Goal: Task Accomplishment & Management: Use online tool/utility

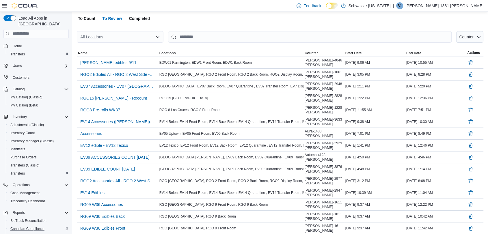
scroll to position [38, 0]
click at [0, 216] on div "Load All Apps in New Hub Home Transfers Users Customers Catalog My Catalog (Cla…" at bounding box center [36, 124] width 72 height 225
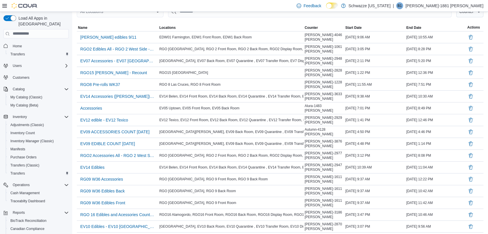
scroll to position [64, 0]
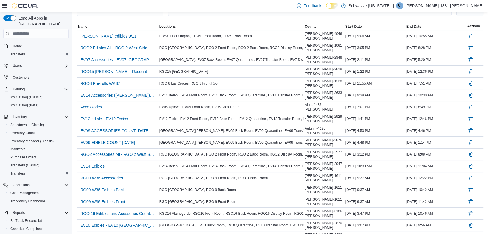
click at [28, 42] on span "Home" at bounding box center [39, 45] width 58 height 7
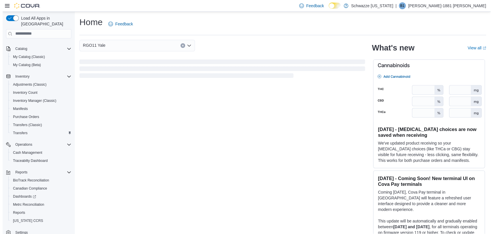
scroll to position [44, 0]
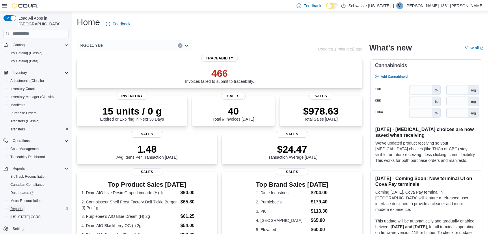
click at [17, 207] on span "Reports" at bounding box center [16, 209] width 12 height 5
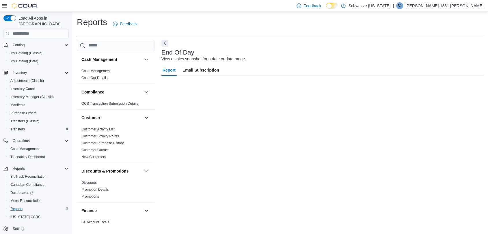
scroll to position [44, 0]
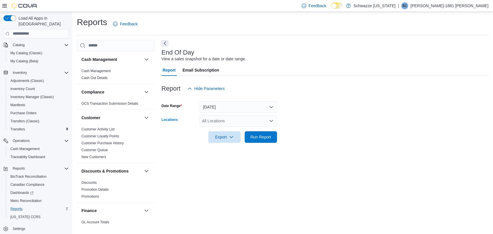
click at [231, 125] on div "All Locations" at bounding box center [237, 121] width 77 height 12
type input "***"
click at [231, 131] on span "RGO11 Yale" at bounding box center [226, 131] width 23 height 6
drag, startPoint x: 293, startPoint y: 129, endPoint x: 257, endPoint y: 137, distance: 37.0
click at [257, 137] on span "Run Report" at bounding box center [260, 137] width 21 height 6
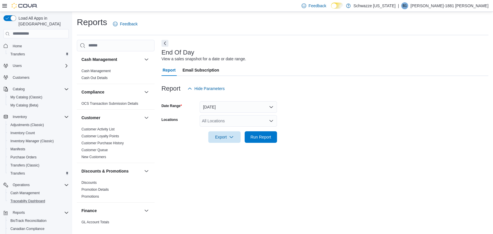
scroll to position [28, 0]
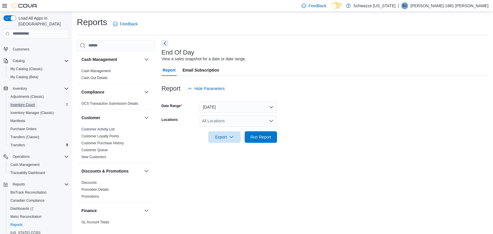
click at [22, 102] on span "Inventory Count" at bounding box center [22, 104] width 25 height 5
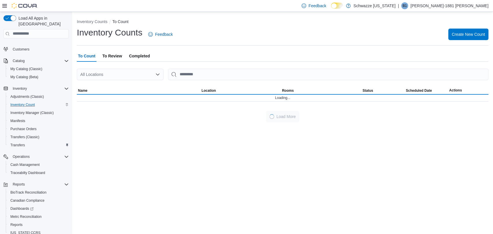
click at [114, 55] on span "To Review" at bounding box center [112, 56] width 20 height 12
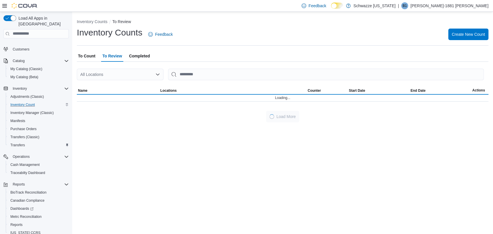
click at [125, 76] on div "All Locations" at bounding box center [120, 75] width 87 height 12
type input "**"
click at [121, 80] on button "RGO11 Yale" at bounding box center [120, 84] width 87 height 8
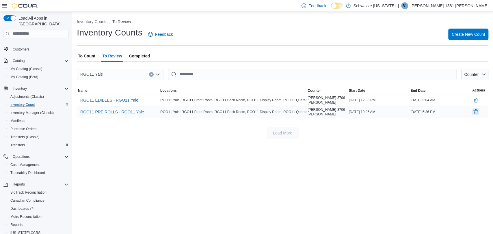
click at [475, 111] on button "Delete" at bounding box center [475, 111] width 7 height 7
click at [270, 143] on div "Inventory Counts To Review Inventory Counts Feedback Create New Count To Count …" at bounding box center [282, 123] width 421 height 222
click at [94, 56] on span "To Count" at bounding box center [86, 56] width 17 height 12
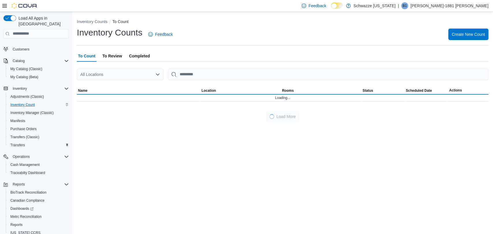
click at [136, 72] on div "All Locations" at bounding box center [120, 75] width 87 height 12
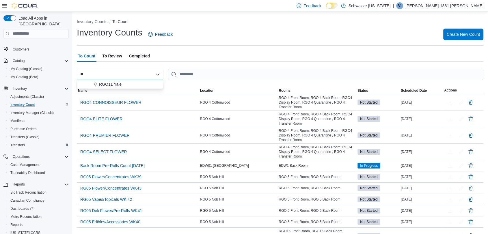
type input "**"
click at [126, 84] on div "RGO11 Yale" at bounding box center [123, 84] width 73 height 6
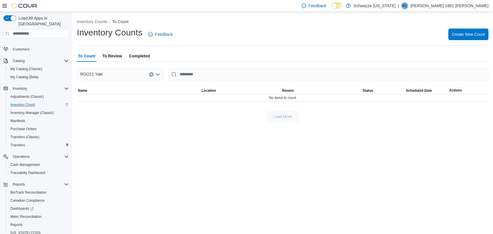
click at [150, 74] on icon "Clear input" at bounding box center [151, 74] width 2 height 2
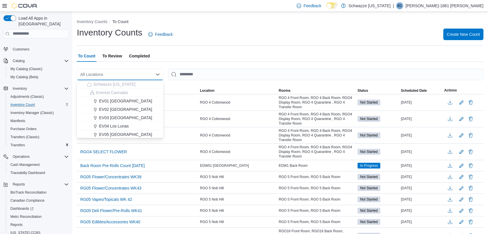
click at [117, 54] on span "To Review" at bounding box center [112, 56] width 20 height 12
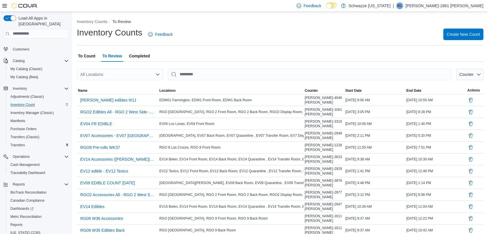
click at [143, 57] on span "Completed" at bounding box center [139, 56] width 21 height 12
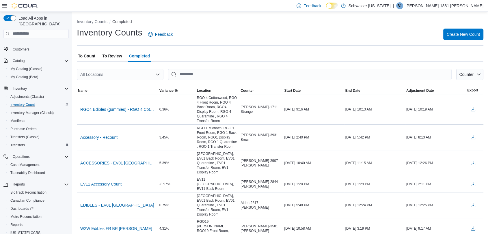
click at [115, 54] on span "To Review" at bounding box center [112, 56] width 20 height 12
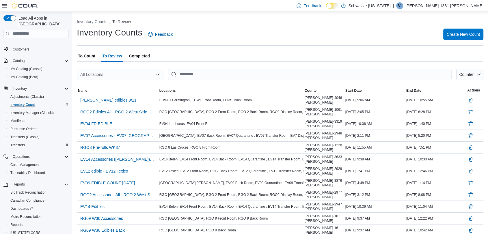
click at [128, 73] on div "All Locations" at bounding box center [120, 75] width 87 height 12
type input "**"
click at [116, 85] on span "RGO11 Yale" at bounding box center [110, 84] width 23 height 6
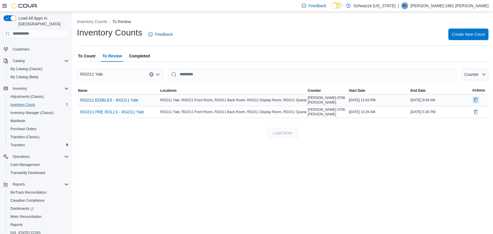
click at [476, 99] on button "Delete" at bounding box center [475, 99] width 7 height 7
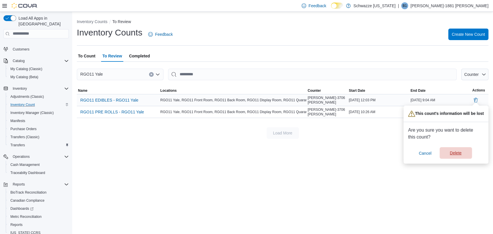
click at [465, 152] on span "Delete" at bounding box center [455, 153] width 25 height 12
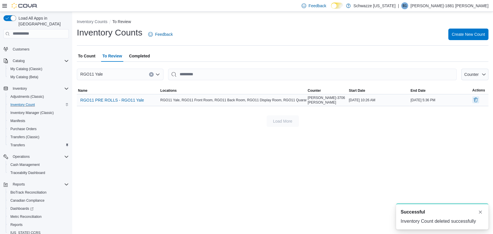
click at [475, 100] on button "Delete" at bounding box center [475, 99] width 7 height 7
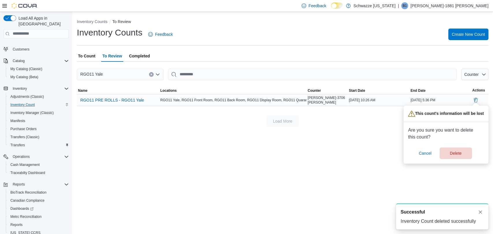
click at [460, 146] on div "Are you sure you want to delete this count? Cancel Delete" at bounding box center [444, 143] width 72 height 32
click at [457, 151] on span "Delete" at bounding box center [455, 153] width 12 height 6
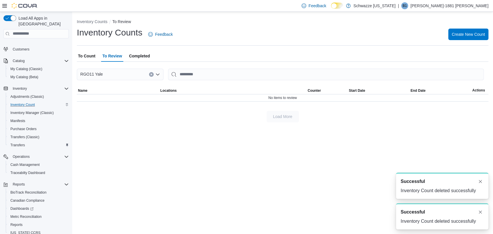
click at [136, 56] on span "Completed" at bounding box center [139, 56] width 21 height 12
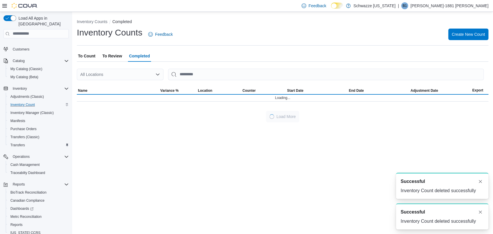
click at [96, 52] on button "To Count" at bounding box center [87, 56] width 20 height 12
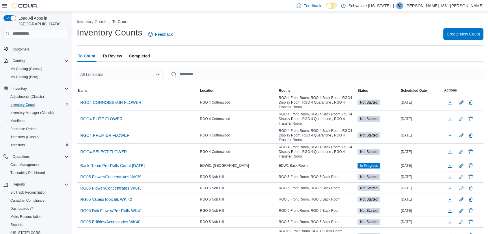
click at [476, 33] on span "Create New Count" at bounding box center [463, 34] width 33 height 6
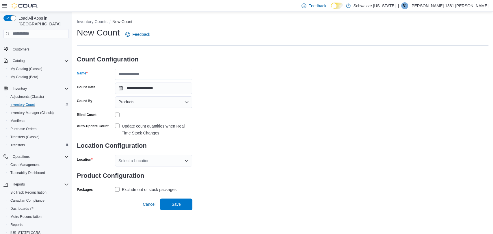
click at [148, 78] on input "Name" at bounding box center [153, 75] width 77 height 12
type input "**********"
click at [145, 102] on div "Products" at bounding box center [153, 102] width 77 height 12
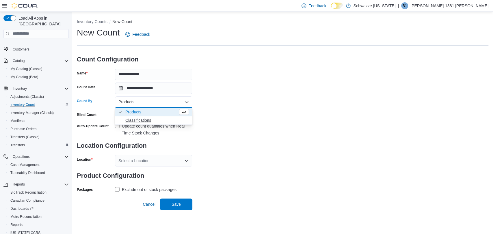
click at [151, 122] on span "Classifications" at bounding box center [157, 120] width 64 height 6
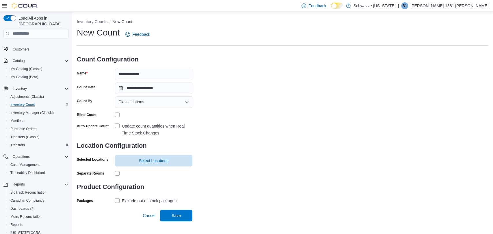
click at [118, 125] on label "Update count quantities when Real Time Stock Changes" at bounding box center [153, 130] width 77 height 14
click at [132, 158] on span "Select Locations" at bounding box center [153, 161] width 70 height 12
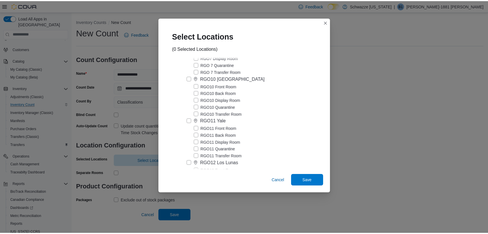
scroll to position [1182, 0]
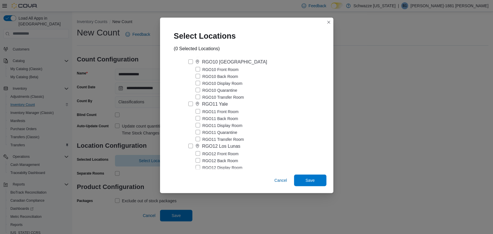
click at [189, 102] on label "RGO11 Yale" at bounding box center [208, 104] width 40 height 7
click at [313, 181] on span "Save" at bounding box center [309, 180] width 9 height 6
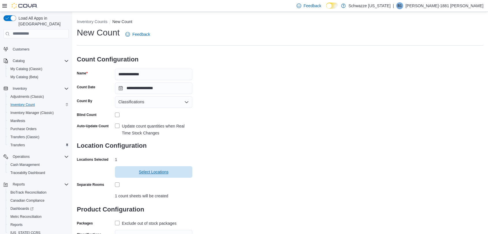
scroll to position [23, 0]
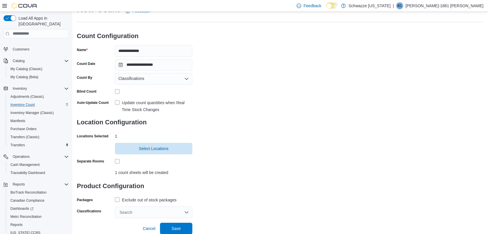
click at [118, 199] on label "Exclude out of stock packages" at bounding box center [145, 200] width 61 height 7
click at [185, 211] on div "Search" at bounding box center [153, 213] width 77 height 12
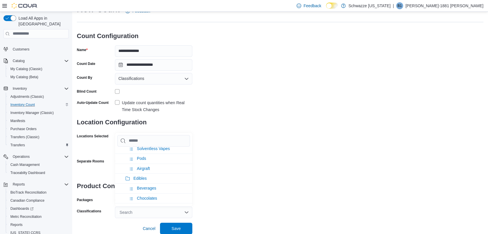
scroll to position [294, 0]
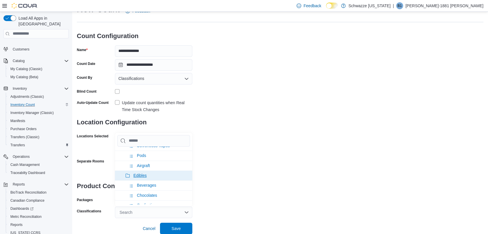
click at [144, 173] on span "Edibles" at bounding box center [139, 175] width 13 height 5
click at [244, 166] on div "**********" at bounding box center [280, 110] width 406 height 215
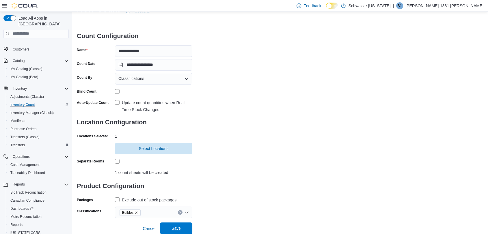
click at [181, 227] on span "Save" at bounding box center [175, 229] width 25 height 12
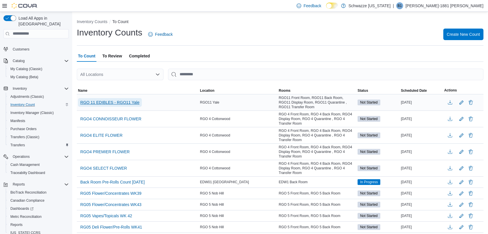
click at [132, 101] on span "RGO 11 EDIBLES - RGO11 Yale" at bounding box center [109, 103] width 59 height 6
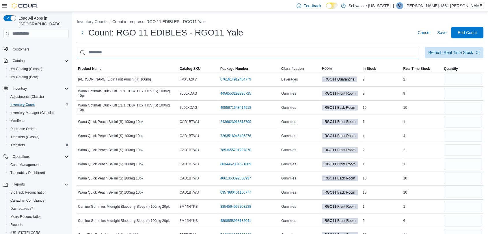
click at [152, 56] on input "This is a search bar. After typing your query, hit enter to filter the results …" at bounding box center [248, 53] width 343 height 12
type input "*"
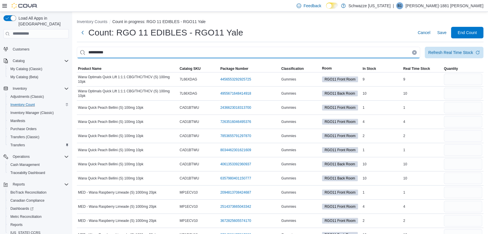
type input "**********"
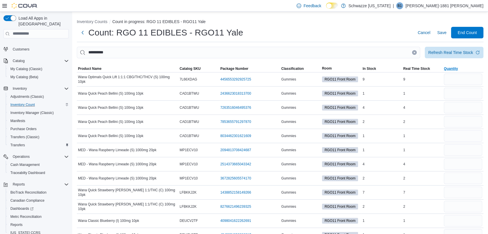
click at [470, 67] on span "Quantity" at bounding box center [463, 68] width 41 height 7
click at [466, 80] on input "number" at bounding box center [463, 80] width 38 height 12
type input "*"
click at [467, 111] on input "number" at bounding box center [463, 108] width 38 height 12
type input "*"
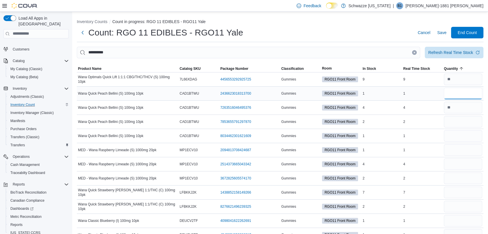
click at [458, 95] on input "number" at bounding box center [463, 94] width 38 height 12
type input "*"
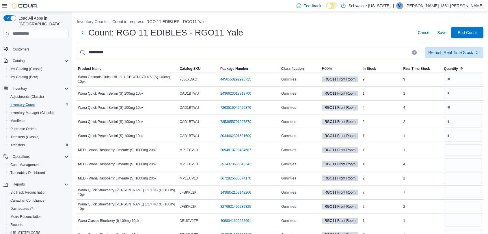
click at [100, 51] on input "**********" at bounding box center [248, 53] width 343 height 12
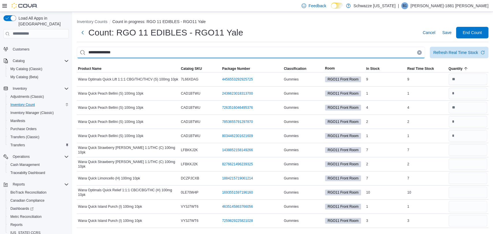
click at [99, 54] on input "**********" at bounding box center [251, 53] width 348 height 12
type input "**********"
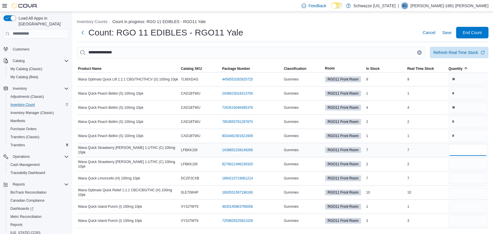
click at [460, 146] on input "number" at bounding box center [467, 150] width 39 height 12
type input "*"
click at [460, 197] on input "number" at bounding box center [467, 193] width 39 height 12
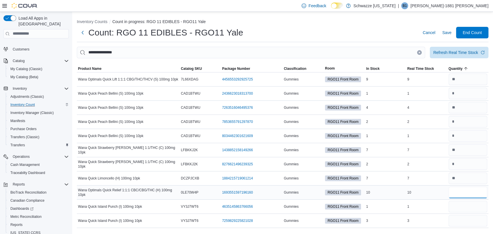
type input "**"
click at [460, 210] on input "number" at bounding box center [467, 207] width 39 height 12
click at [456, 206] on input "number" at bounding box center [467, 207] width 39 height 12
type input "*"
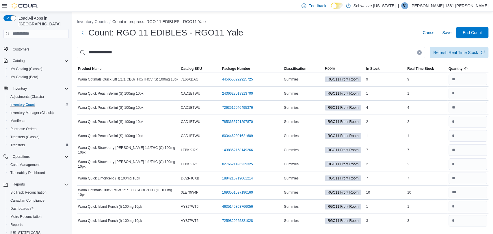
click at [125, 51] on input "**********" at bounding box center [251, 53] width 348 height 12
type input "****"
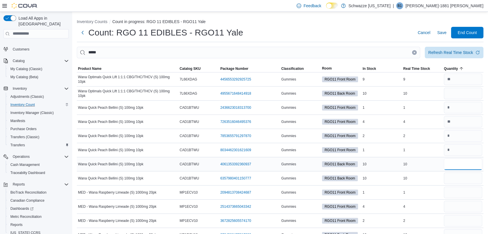
click at [460, 158] on input "number" at bounding box center [463, 164] width 38 height 12
type input "**"
click at [456, 181] on input "number" at bounding box center [463, 179] width 38 height 12
type input "**"
click at [460, 201] on input "number" at bounding box center [463, 207] width 38 height 12
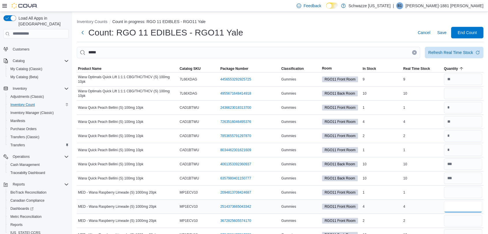
click at [460, 201] on input "number" at bounding box center [463, 207] width 38 height 12
type input "*"
click at [456, 194] on input "number" at bounding box center [463, 193] width 38 height 12
type input "*"
click at [461, 221] on input "number" at bounding box center [463, 221] width 38 height 12
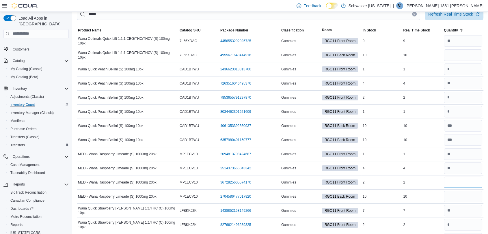
scroll to position [51, 0]
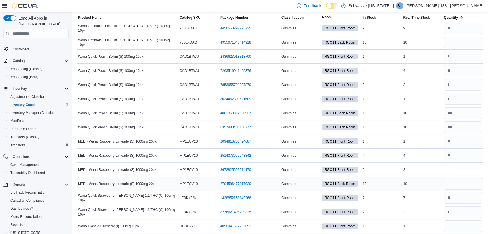
type input "*"
click at [454, 181] on input "number" at bounding box center [463, 184] width 38 height 12
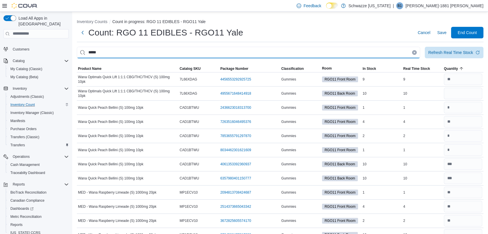
click at [136, 47] on input "****" at bounding box center [248, 53] width 343 height 12
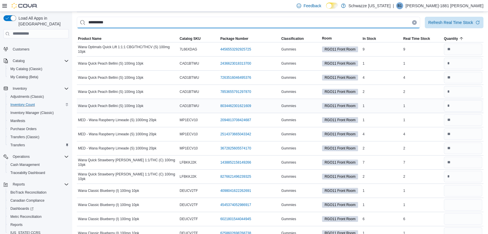
scroll to position [32, 0]
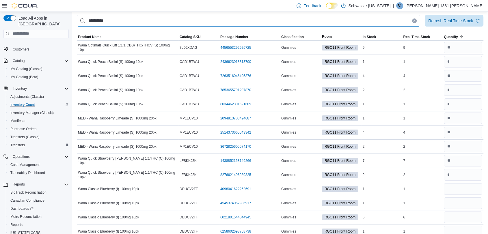
click at [98, 21] on input "**********" at bounding box center [248, 21] width 343 height 12
type input "**********"
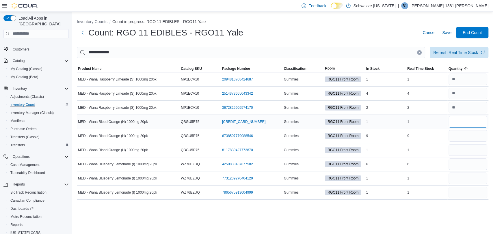
click at [471, 124] on input "number" at bounding box center [467, 122] width 39 height 12
type input "*"
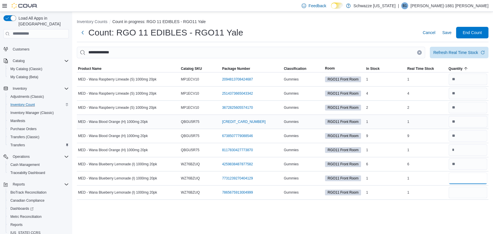
type input "*"
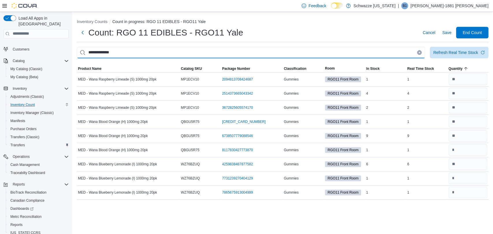
click at [102, 52] on input "**********" at bounding box center [251, 53] width 348 height 12
type input "**********"
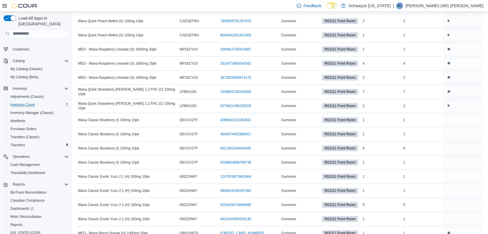
scroll to position [102, 0]
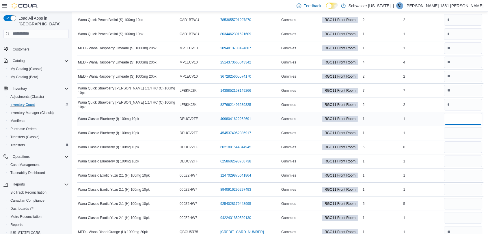
click at [455, 120] on input "number" at bounding box center [463, 119] width 38 height 12
click at [455, 143] on input "number" at bounding box center [463, 147] width 38 height 12
type input "*"
click at [460, 158] on input "number" at bounding box center [463, 162] width 38 height 12
type input "*"
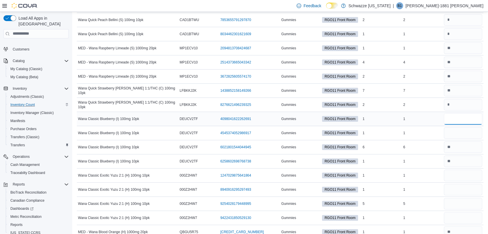
click at [459, 120] on input "number" at bounding box center [463, 119] width 38 height 12
type input "*"
click at [460, 173] on input "number" at bounding box center [463, 176] width 38 height 12
click at [462, 206] on input "number" at bounding box center [463, 204] width 38 height 12
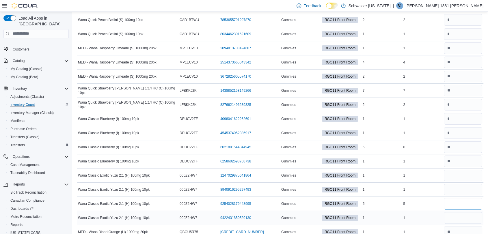
type input "*"
click at [458, 220] on input "number" at bounding box center [463, 218] width 38 height 12
type input "*"
click at [469, 171] on input "number" at bounding box center [463, 176] width 38 height 12
type input "*"
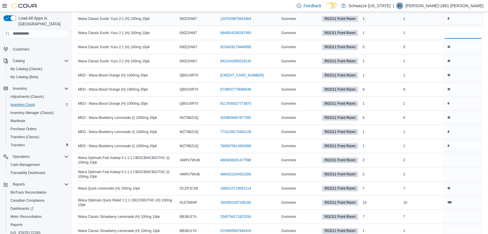
scroll to position [261, 0]
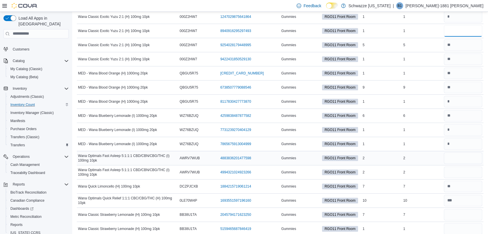
type input "*"
click at [471, 158] on input "number" at bounding box center [463, 158] width 38 height 12
type input "*"
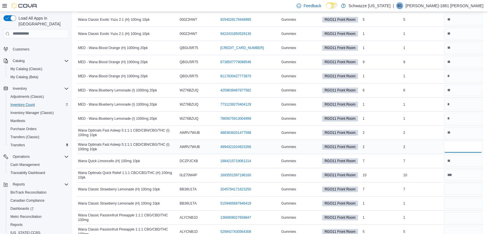
scroll to position [289, 0]
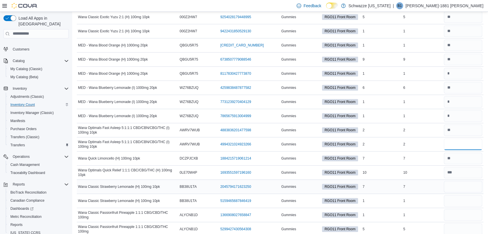
type input "*"
click at [456, 183] on input "number" at bounding box center [463, 187] width 38 height 12
type input "*"
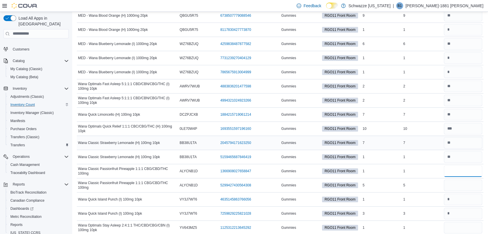
scroll to position [332, 0]
click at [452, 183] on input "number" at bounding box center [463, 186] width 38 height 12
type input "*"
click at [458, 169] on input "number" at bounding box center [463, 172] width 38 height 12
type input "*"
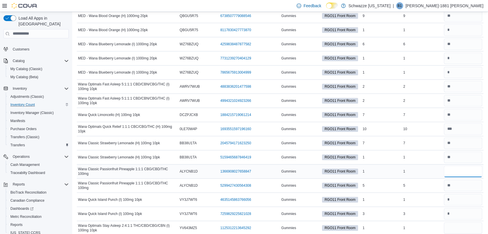
type input "*"
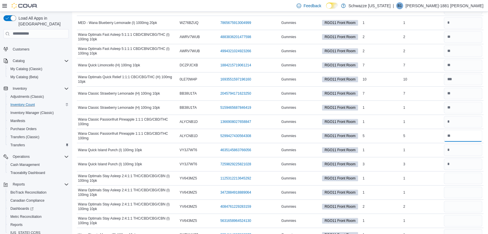
scroll to position [436, 0]
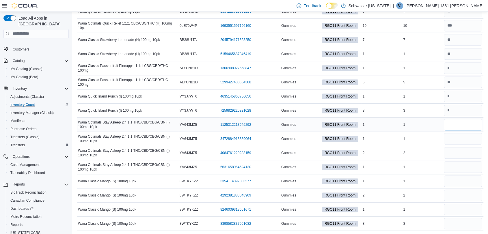
click at [469, 126] on input "number" at bounding box center [463, 125] width 38 height 12
click at [459, 161] on input "number" at bounding box center [463, 167] width 38 height 12
type input "*"
click at [467, 124] on input "number" at bounding box center [463, 125] width 38 height 12
type input "*"
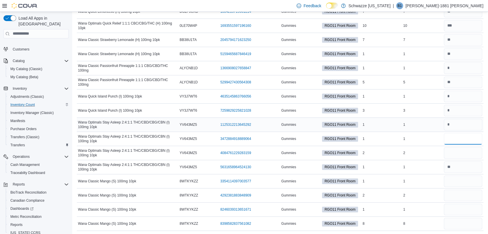
type input "*"
click at [469, 183] on input "number" at bounding box center [463, 182] width 38 height 12
type input "*"
click at [457, 206] on input "number" at bounding box center [463, 210] width 38 height 12
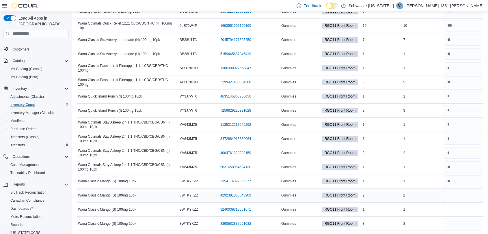
type input "*"
click at [463, 195] on input "number" at bounding box center [463, 196] width 38 height 12
type input "*"
click at [461, 221] on input "number" at bounding box center [463, 224] width 38 height 12
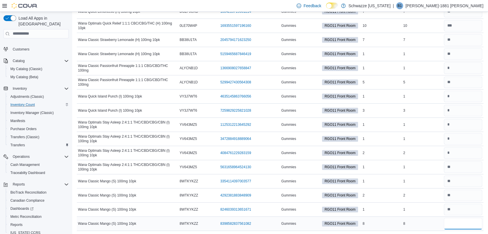
type input "*"
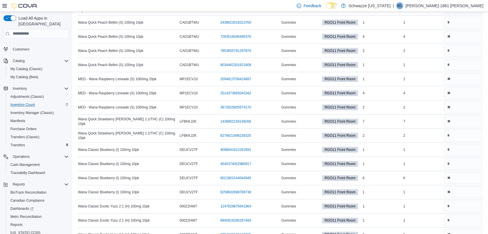
scroll to position [0, 0]
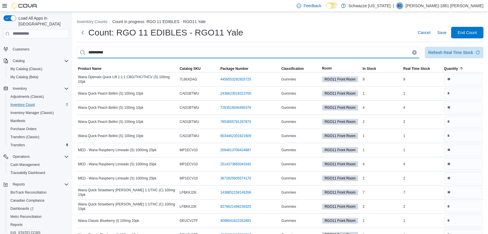
click at [102, 52] on input "**********" at bounding box center [248, 53] width 343 height 12
click at [95, 53] on input "**********" at bounding box center [248, 53] width 343 height 12
click at [142, 58] on input "**********" at bounding box center [248, 53] width 343 height 12
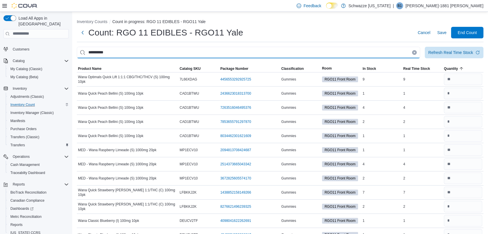
click at [92, 55] on input "**********" at bounding box center [248, 53] width 343 height 12
type input "**********"
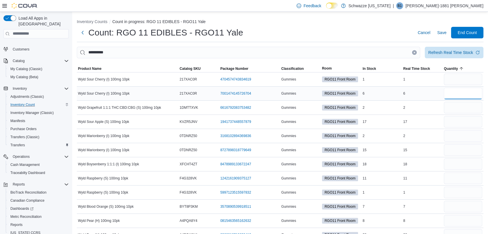
click at [462, 93] on input "number" at bounding box center [463, 94] width 38 height 12
type input "*"
click at [462, 80] on input "number" at bounding box center [463, 80] width 38 height 12
type input "*"
click at [461, 109] on input "number" at bounding box center [463, 108] width 38 height 12
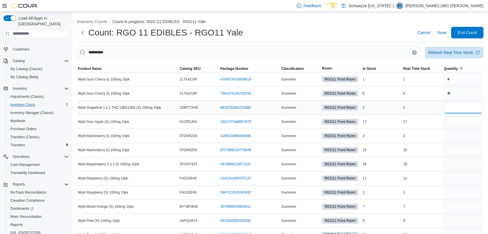
type input "*"
type input "**"
click at [469, 135] on input "number" at bounding box center [463, 136] width 38 height 12
click at [463, 149] on input "number" at bounding box center [463, 150] width 38 height 12
type input "*"
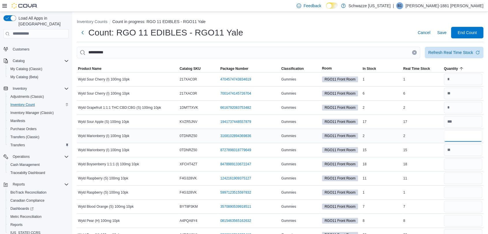
click at [469, 136] on input "number" at bounding box center [463, 136] width 38 height 12
type input "*"
click at [460, 151] on input "number" at bounding box center [463, 150] width 38 height 12
type input "**"
click at [459, 174] on input "number" at bounding box center [463, 179] width 38 height 12
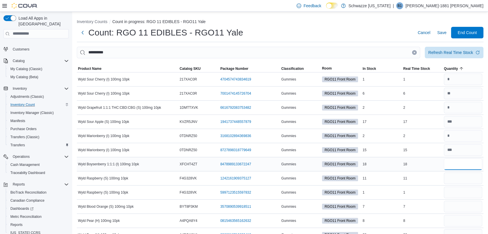
click at [482, 167] on input "number" at bounding box center [463, 164] width 38 height 12
type input "**"
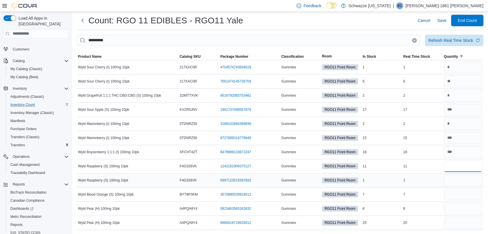
type input "**"
type input "*"
click at [458, 193] on input "number" at bounding box center [463, 195] width 38 height 12
type input "*"
click at [458, 193] on input "number" at bounding box center [463, 195] width 38 height 12
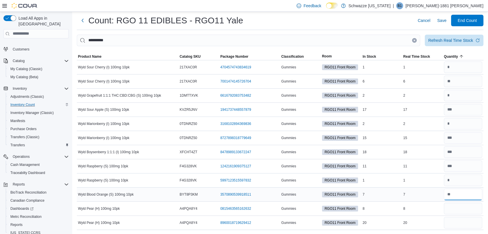
click at [458, 193] on input "number" at bounding box center [463, 195] width 38 height 12
click at [469, 211] on input "number" at bounding box center [463, 209] width 38 height 12
type input "*"
click at [451, 225] on input "number" at bounding box center [463, 223] width 38 height 12
click at [476, 223] on input "number" at bounding box center [463, 223] width 38 height 12
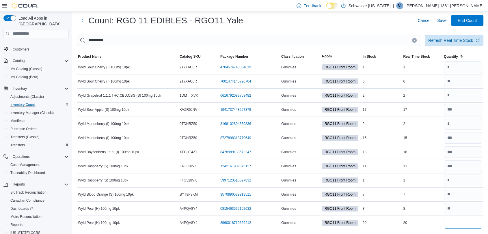
type input "**"
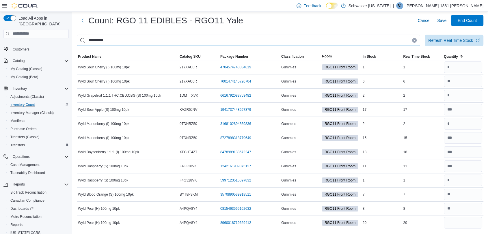
click at [95, 40] on input "**********" at bounding box center [248, 41] width 343 height 12
type input "**********"
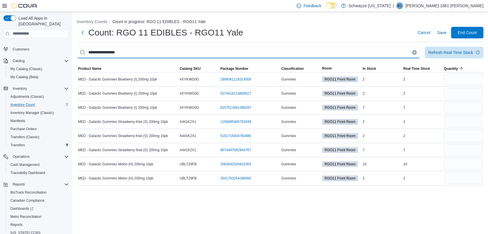
scroll to position [0, 0]
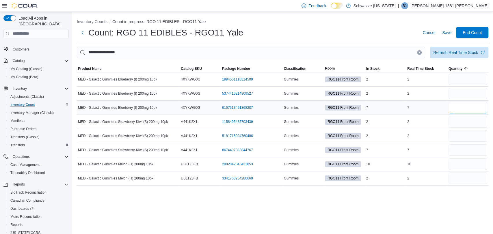
click at [451, 111] on input "number" at bounding box center [467, 108] width 39 height 12
type input "*"
click at [457, 81] on input "number" at bounding box center [467, 80] width 39 height 12
type input "*"
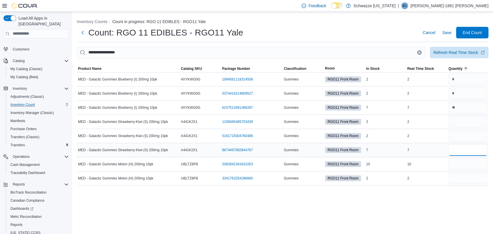
click at [450, 152] on input "number" at bounding box center [467, 150] width 39 height 12
type input "*"
click at [460, 120] on input "number" at bounding box center [467, 122] width 39 height 12
type input "*"
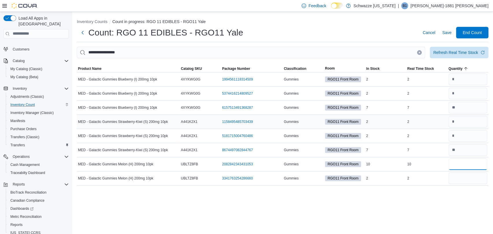
type input "**"
type input "*"
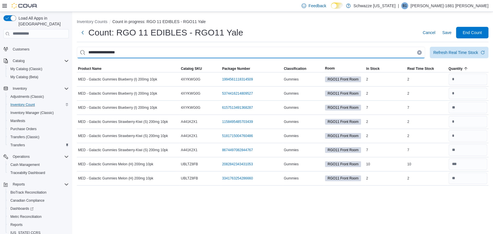
click at [108, 51] on input "**********" at bounding box center [251, 53] width 348 height 12
click at [98, 54] on input "**********" at bounding box center [251, 53] width 348 height 12
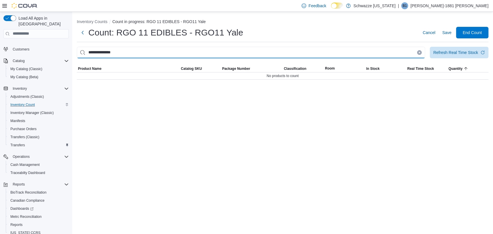
type input "**********"
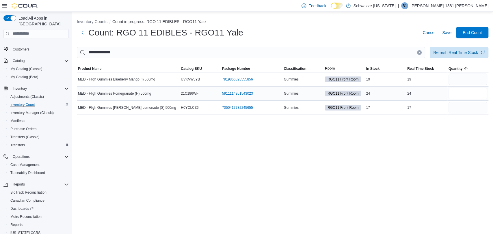
click at [462, 94] on input "number" at bounding box center [467, 94] width 39 height 12
type input "**"
click at [458, 109] on input "number" at bounding box center [467, 108] width 39 height 12
type input "**"
click at [462, 81] on input "number" at bounding box center [467, 80] width 39 height 12
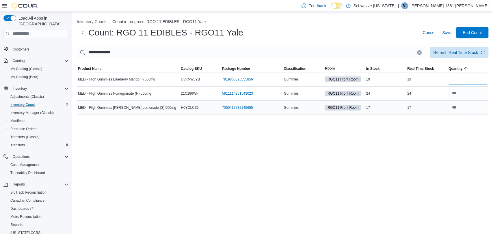
type input "*"
click at [464, 105] on input "number" at bounding box center [467, 108] width 39 height 12
type input "**"
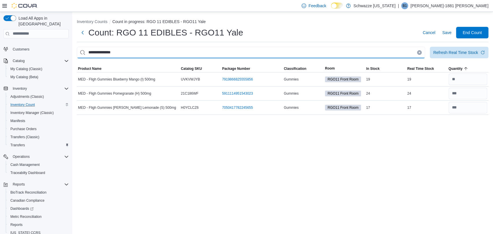
click at [89, 52] on input "**********" at bounding box center [251, 53] width 348 height 12
type input "**********"
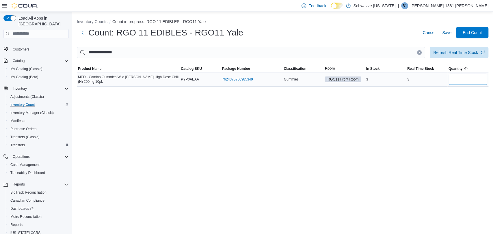
click at [478, 81] on input "number" at bounding box center [467, 80] width 39 height 12
type input "*"
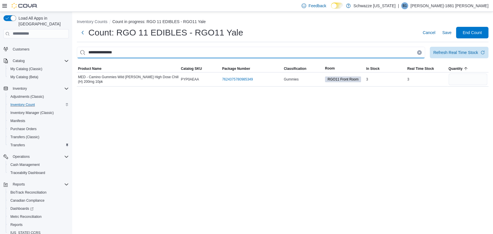
click at [106, 54] on input "**********" at bounding box center [251, 53] width 348 height 12
click at [93, 53] on input "**********" at bounding box center [251, 53] width 348 height 12
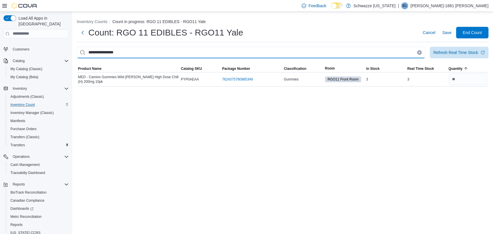
type input "**********"
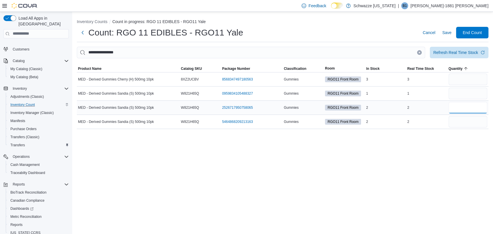
click at [461, 106] on input "number" at bounding box center [467, 108] width 39 height 12
type input "*"
click at [465, 94] on input "number" at bounding box center [467, 94] width 39 height 12
type input "*"
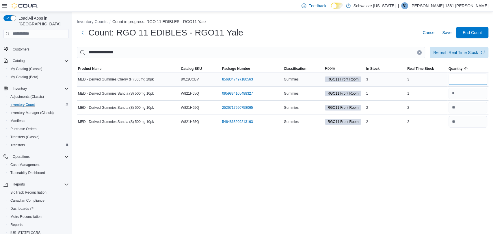
click at [464, 77] on input "number" at bounding box center [467, 80] width 39 height 12
type input "*"
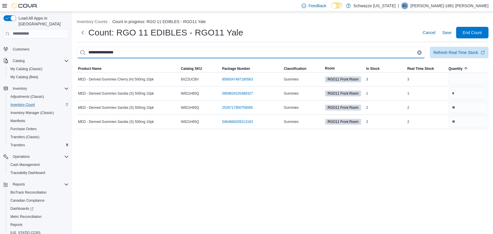
click at [92, 51] on input "**********" at bounding box center [251, 53] width 348 height 12
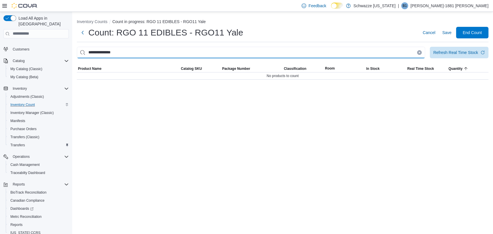
type input "**********"
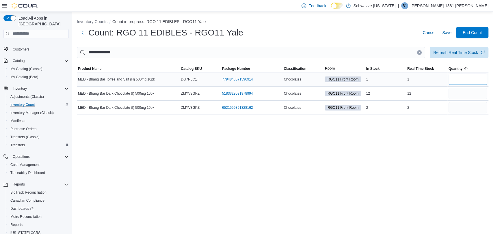
click at [470, 84] on input "number" at bounding box center [467, 80] width 39 height 12
type input "*"
type input "**"
click at [457, 109] on input "number" at bounding box center [467, 108] width 39 height 12
type input "*"
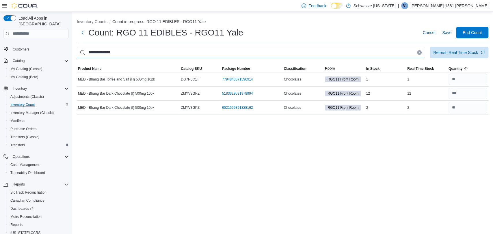
click at [93, 53] on input "**********" at bounding box center [251, 53] width 348 height 12
click at [96, 49] on input "**********" at bounding box center [251, 53] width 348 height 12
type input "**********"
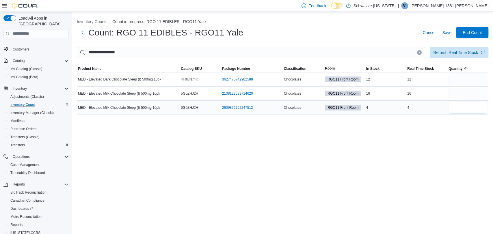
click at [468, 105] on input "number" at bounding box center [467, 108] width 39 height 12
type input "*"
click at [456, 92] on input "number" at bounding box center [467, 94] width 39 height 12
type input "**"
click at [464, 80] on input "number" at bounding box center [467, 80] width 39 height 12
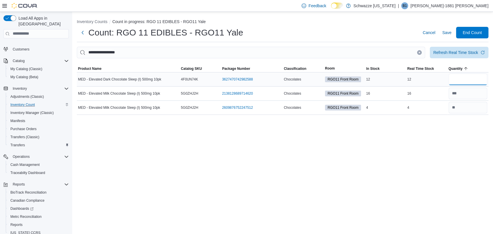
type input "**"
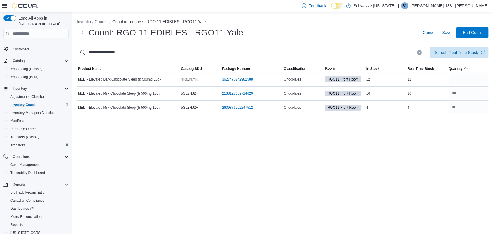
click at [110, 52] on input "**********" at bounding box center [251, 53] width 348 height 12
drag, startPoint x: 124, startPoint y: 49, endPoint x: 54, endPoint y: 51, distance: 70.5
click at [54, 51] on div "**********" at bounding box center [246, 123] width 493 height 222
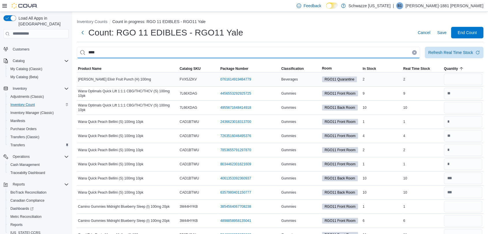
type input "****"
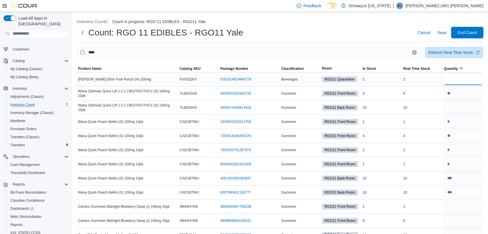
click at [473, 79] on input "number" at bounding box center [463, 80] width 38 height 12
type input "*"
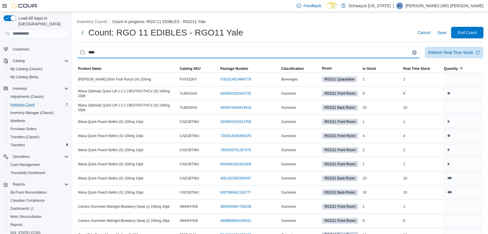
click at [155, 51] on input "****" at bounding box center [248, 53] width 343 height 12
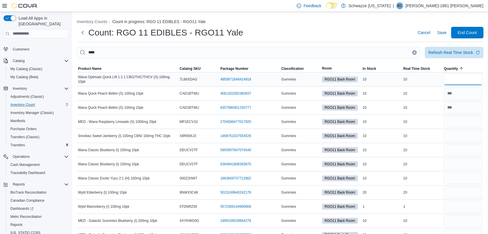
click at [475, 82] on input "number" at bounding box center [463, 80] width 38 height 12
type input "**"
click at [473, 124] on input "number" at bounding box center [463, 122] width 38 height 12
type input "**"
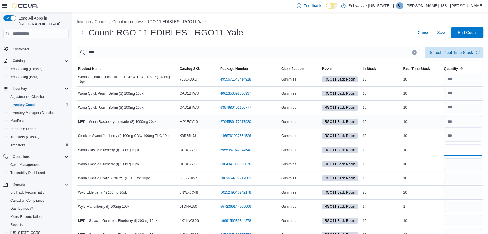
type input "**"
type input "*"
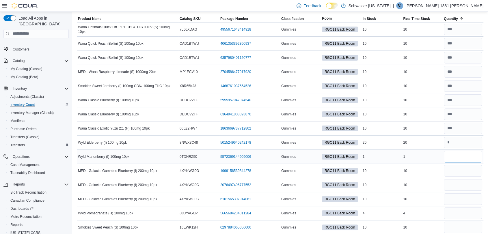
scroll to position [50, 0]
type input "*"
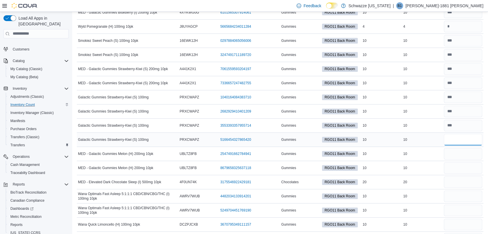
scroll to position [238, 0]
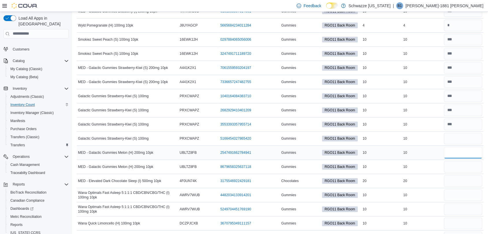
click at [453, 151] on input "number" at bounding box center [463, 153] width 38 height 12
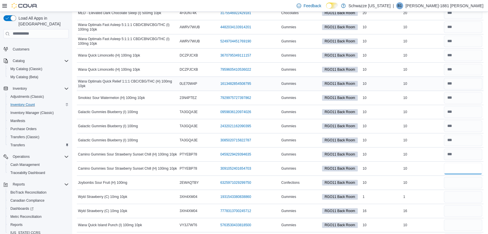
scroll to position [406, 0]
click at [460, 197] on input "number" at bounding box center [463, 197] width 38 height 12
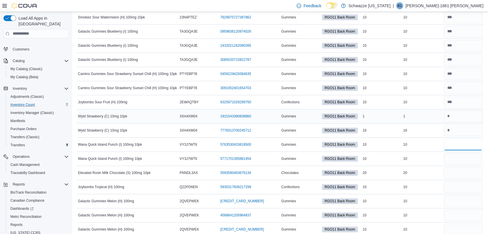
scroll to position [487, 0]
click at [463, 155] on input "number" at bounding box center [463, 159] width 38 height 12
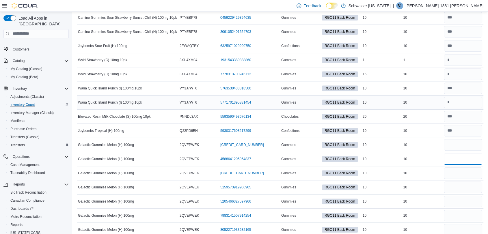
click at [463, 155] on input "number" at bounding box center [463, 159] width 38 height 12
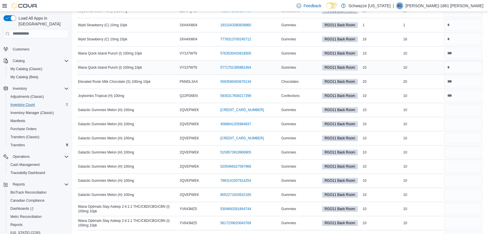
scroll to position [578, 0]
click at [457, 113] on input "number" at bounding box center [463, 110] width 38 height 12
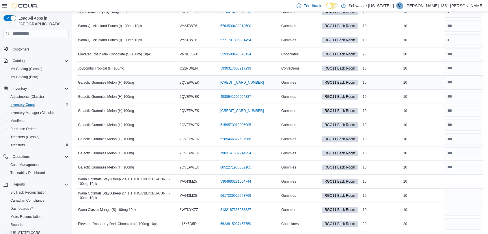
scroll to position [605, 0]
click at [473, 197] on input "number" at bounding box center [463, 196] width 38 height 12
click at [459, 209] on input "number" at bounding box center [463, 210] width 38 height 12
click at [464, 214] on div at bounding box center [463, 210] width 41 height 14
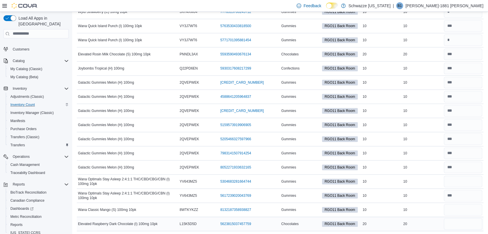
click at [458, 217] on div at bounding box center [463, 224] width 41 height 14
click at [459, 208] on input "number" at bounding box center [463, 210] width 38 height 12
click at [466, 224] on input "number" at bounding box center [463, 224] width 38 height 12
click at [467, 181] on input "number" at bounding box center [463, 182] width 38 height 12
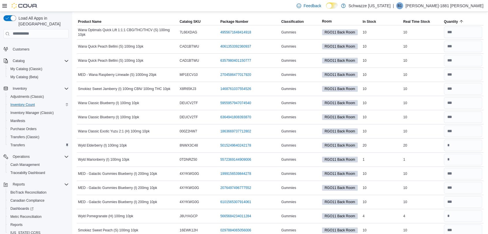
scroll to position [0, 0]
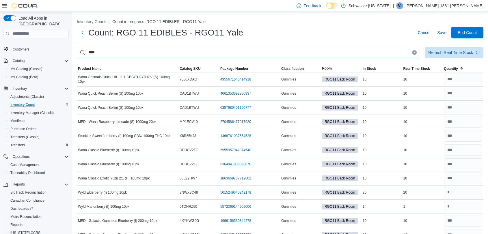
click at [151, 57] on input "****" at bounding box center [248, 53] width 343 height 12
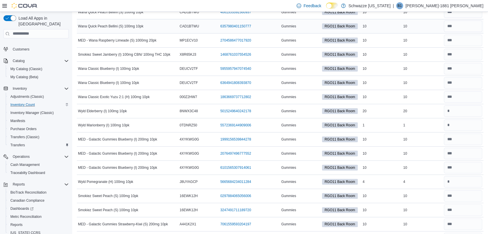
scroll to position [85, 0]
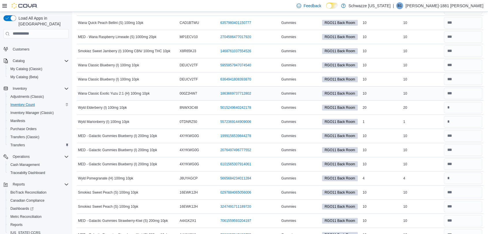
click at [332, 98] on td "RGO11 Back Room" at bounding box center [341, 93] width 41 height 14
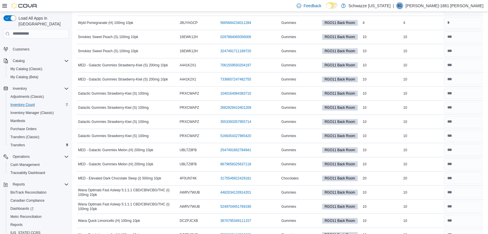
scroll to position [0, 0]
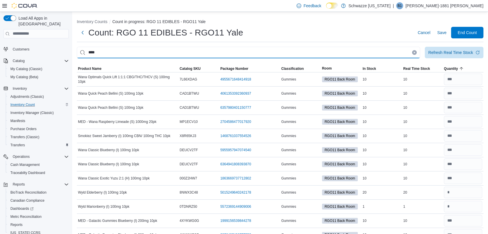
drag, startPoint x: 108, startPoint y: 52, endPoint x: 81, endPoint y: 51, distance: 27.1
click at [81, 51] on input "****" at bounding box center [248, 53] width 343 height 12
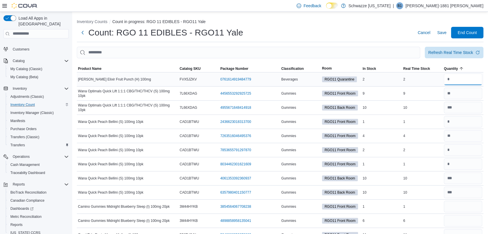
click at [450, 78] on input "number" at bounding box center [463, 80] width 38 height 12
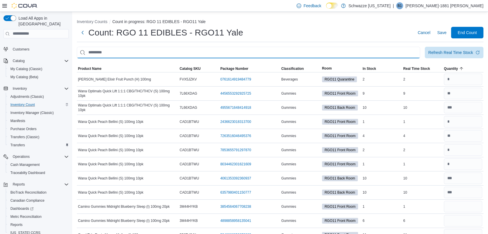
click at [201, 49] on input "This is a search bar. After typing your query, hit enter to filter the results …" at bounding box center [248, 53] width 343 height 12
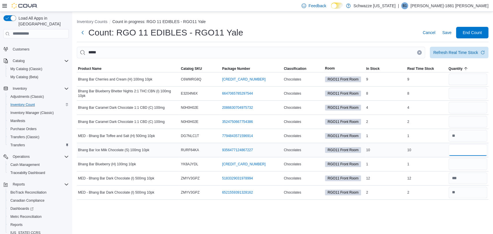
click at [470, 151] on input "number" at bounding box center [467, 150] width 39 height 12
click at [454, 117] on input "number" at bounding box center [467, 122] width 39 height 12
click at [473, 104] on input "number" at bounding box center [467, 108] width 39 height 12
click at [454, 80] on input "number" at bounding box center [467, 80] width 39 height 12
click at [464, 95] on input "number" at bounding box center [467, 94] width 39 height 12
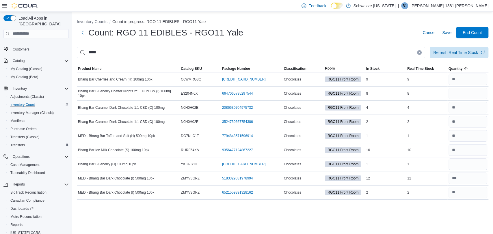
click at [94, 50] on input "*****" at bounding box center [251, 53] width 348 height 12
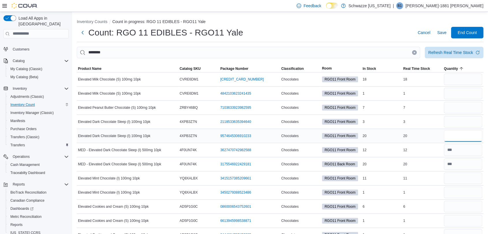
click at [473, 136] on input "number" at bounding box center [463, 136] width 38 height 12
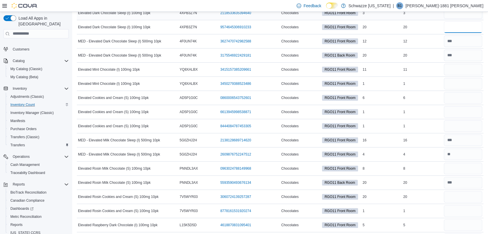
scroll to position [125, 0]
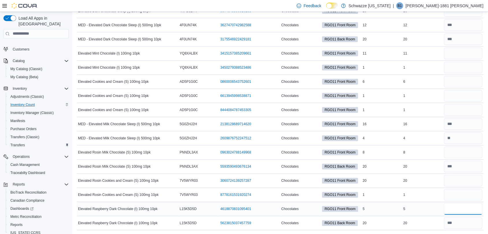
click at [450, 205] on input "number" at bounding box center [463, 209] width 38 height 12
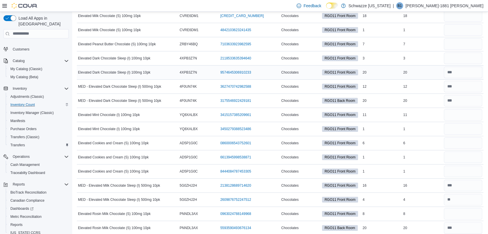
scroll to position [62, 0]
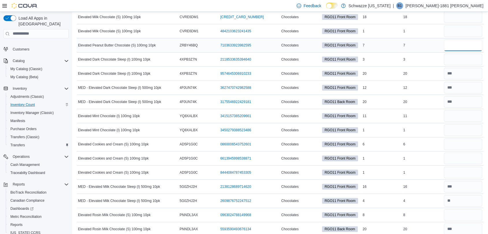
click at [459, 40] on input "number" at bounding box center [463, 46] width 38 height 12
click at [451, 113] on input "number" at bounding box center [463, 116] width 38 height 12
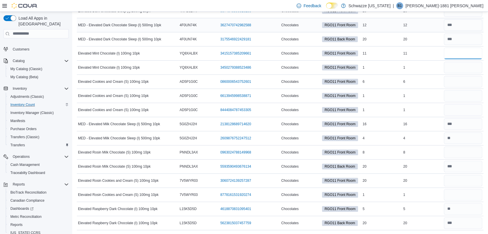
scroll to position [120, 0]
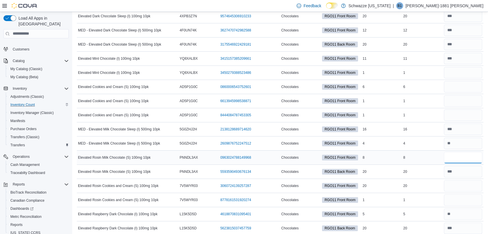
click at [458, 156] on input "number" at bounding box center [463, 158] width 38 height 12
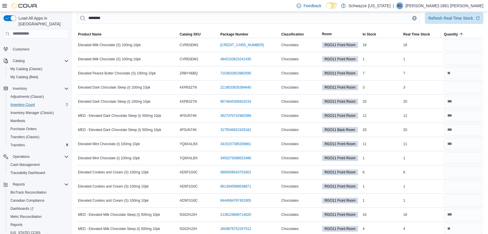
scroll to position [34, 0]
click at [472, 40] on input "number" at bounding box center [463, 46] width 38 height 12
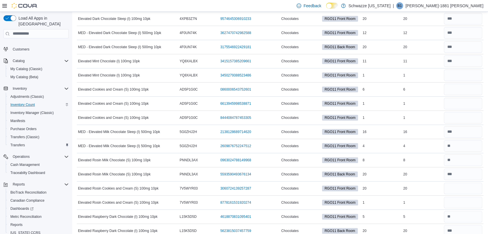
scroll to position [125, 0]
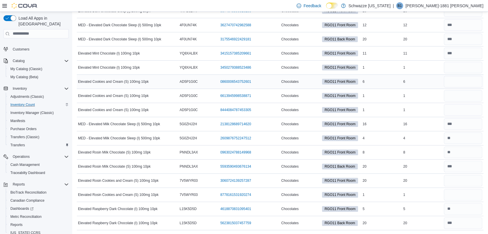
click at [451, 75] on div at bounding box center [463, 82] width 41 height 14
click at [458, 81] on input "number" at bounding box center [463, 82] width 38 height 12
click at [462, 195] on input "number" at bounding box center [463, 195] width 38 height 12
click at [469, 182] on input "number" at bounding box center [463, 181] width 38 height 12
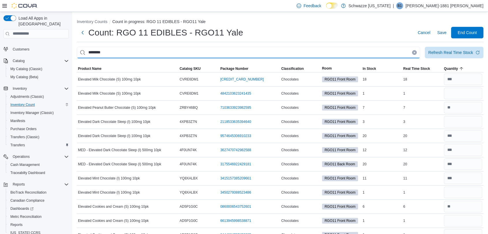
click at [96, 53] on input "********" at bounding box center [248, 53] width 343 height 12
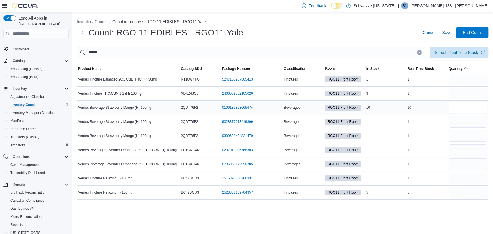
click at [457, 111] on input "number" at bounding box center [467, 108] width 39 height 12
click at [458, 150] on input "number" at bounding box center [467, 150] width 39 height 12
click at [461, 192] on input "number" at bounding box center [467, 193] width 39 height 12
click at [472, 180] on input "number" at bounding box center [467, 179] width 39 height 12
click at [455, 76] on input "number" at bounding box center [467, 80] width 39 height 12
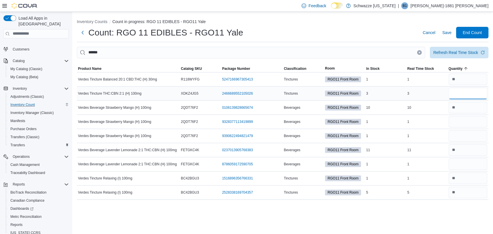
click at [456, 93] on input "number" at bounding box center [467, 94] width 39 height 12
click at [455, 122] on input "number" at bounding box center [467, 122] width 39 height 12
click at [462, 165] on input "number" at bounding box center [467, 164] width 39 height 12
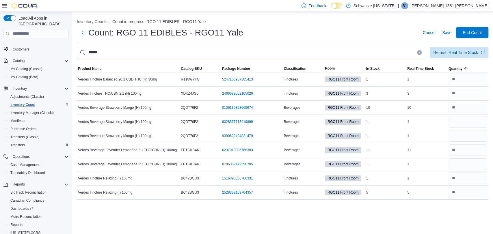
click at [97, 53] on input "******" at bounding box center [251, 53] width 348 height 12
click at [99, 50] on input "******" at bounding box center [251, 53] width 348 height 12
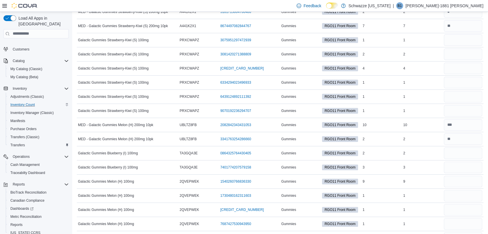
scroll to position [126, 0]
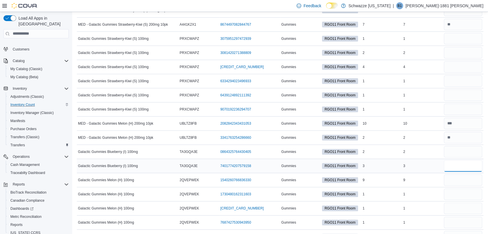
click at [475, 168] on input "number" at bounding box center [463, 166] width 38 height 12
click at [460, 180] on input "number" at bounding box center [463, 180] width 38 height 12
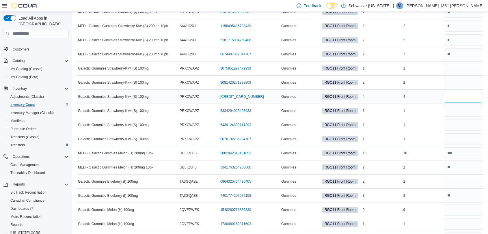
click at [458, 94] on input "number" at bounding box center [463, 97] width 38 height 12
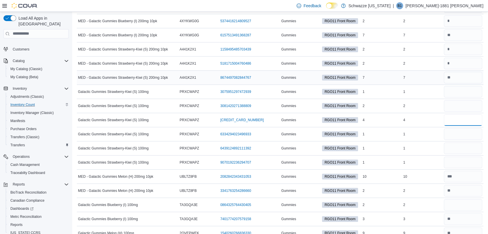
scroll to position [73, 0]
click at [459, 86] on input "number" at bounding box center [463, 92] width 38 height 12
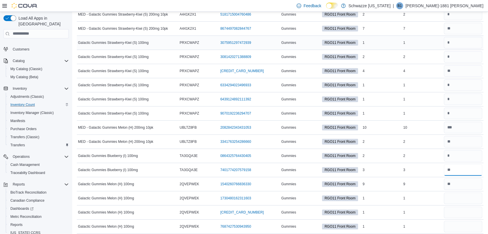
scroll to position [153, 0]
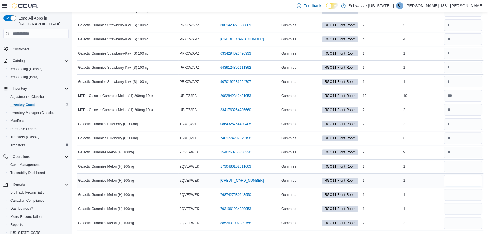
click at [474, 184] on input "number" at bounding box center [463, 181] width 38 height 12
click at [464, 166] on input "number" at bounding box center [463, 167] width 38 height 12
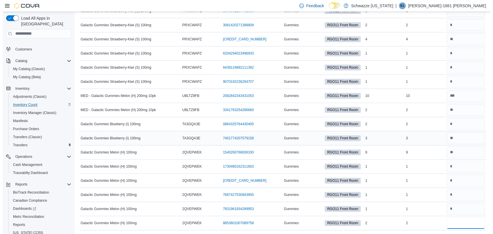
scroll to position [0, 0]
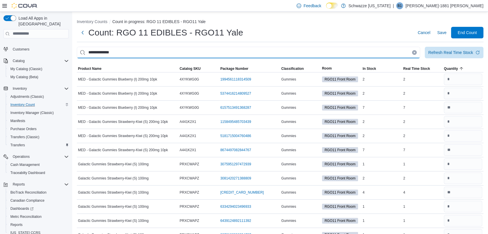
click at [94, 54] on input "**********" at bounding box center [248, 53] width 343 height 12
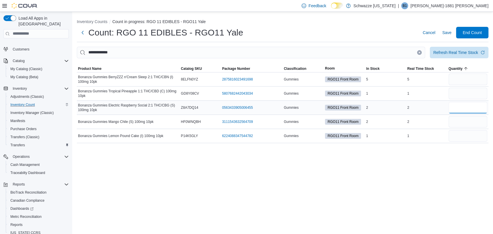
click at [461, 110] on input "number" at bounding box center [467, 108] width 39 height 12
click at [460, 82] on input "number" at bounding box center [467, 80] width 39 height 12
click at [464, 118] on input "number" at bounding box center [467, 122] width 39 height 12
click at [465, 95] on input "number" at bounding box center [467, 94] width 39 height 12
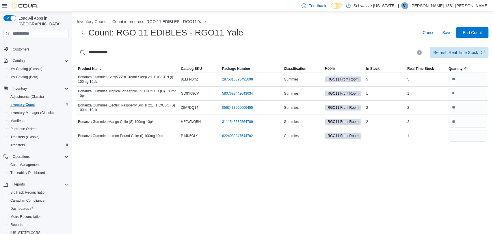
click at [96, 49] on input "**********" at bounding box center [251, 53] width 348 height 12
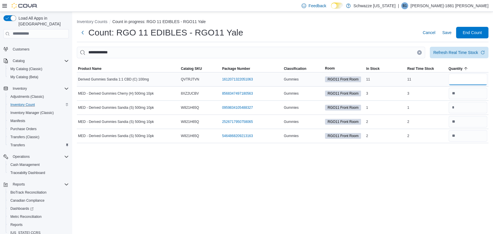
click at [459, 81] on input "number" at bounding box center [467, 80] width 39 height 12
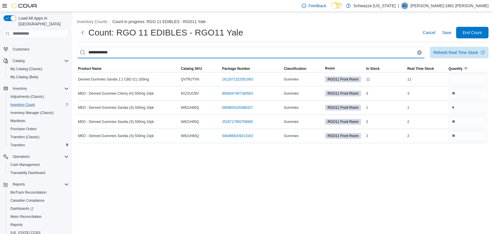
click at [96, 54] on input "**********" at bounding box center [251, 53] width 348 height 12
click at [96, 52] on input "**********" at bounding box center [251, 53] width 348 height 12
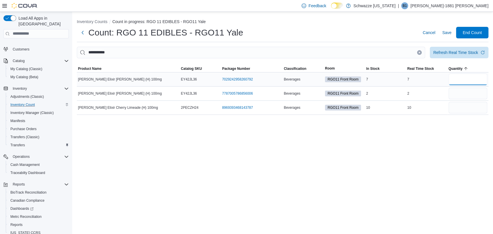
click at [473, 76] on input "number" at bounding box center [467, 80] width 39 height 12
click at [450, 35] on span "Save" at bounding box center [446, 33] width 9 height 12
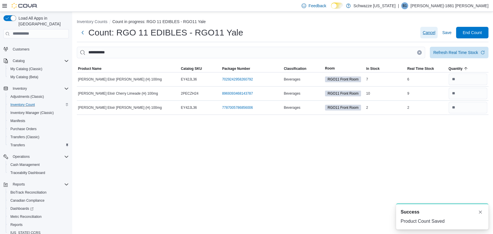
click at [423, 34] on span "Cancel" at bounding box center [428, 33] width 13 height 6
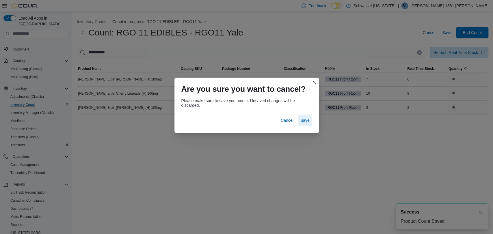
click at [305, 121] on span "Save" at bounding box center [304, 120] width 9 height 6
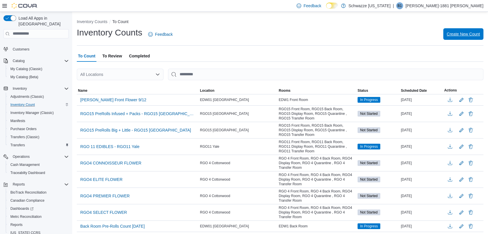
click at [458, 37] on span "Create New Count" at bounding box center [463, 34] width 33 height 6
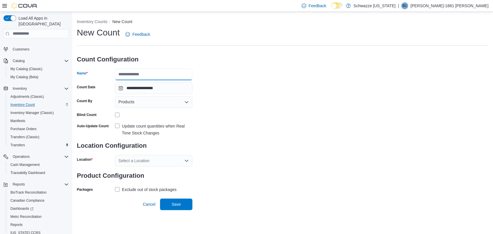
click at [173, 73] on input "Name" at bounding box center [153, 75] width 77 height 12
click at [118, 125] on label "Update count quantities when Real Time Stock Changes" at bounding box center [153, 130] width 77 height 14
click at [145, 155] on div "Select a Location" at bounding box center [153, 161] width 77 height 12
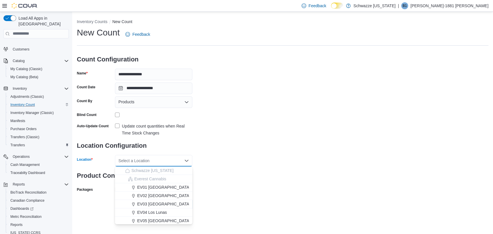
click at [157, 106] on div "Products" at bounding box center [153, 102] width 77 height 12
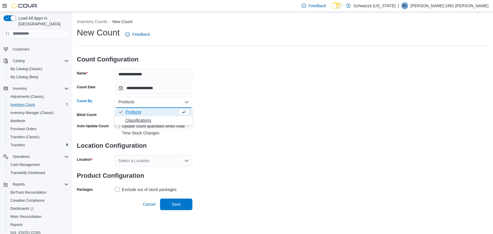
click at [150, 120] on span "Classifications" at bounding box center [157, 120] width 64 height 6
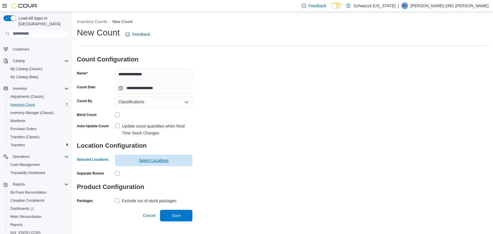
click at [150, 160] on span "Select Locations" at bounding box center [154, 161] width 30 height 6
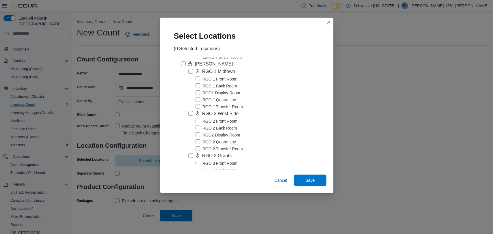
scroll to position [878, 0]
drag, startPoint x: 209, startPoint y: 104, endPoint x: 180, endPoint y: 98, distance: 29.3
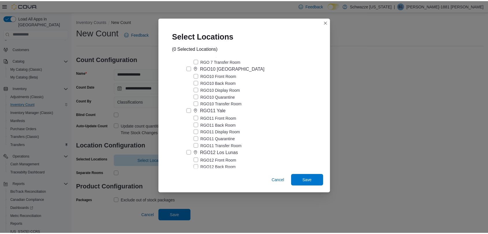
scroll to position [1175, 0]
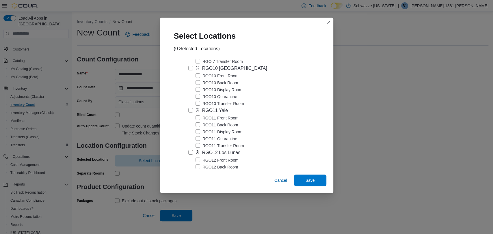
click at [192, 110] on label "RGO11 Yale" at bounding box center [208, 110] width 40 height 7
click at [315, 181] on span "Save" at bounding box center [309, 180] width 25 height 12
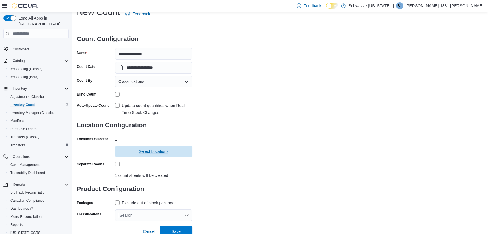
scroll to position [23, 0]
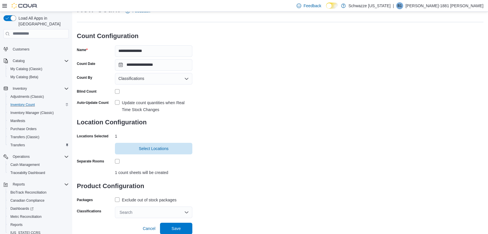
click at [115, 198] on label "Exclude out of stock packages" at bounding box center [145, 200] width 61 height 7
click at [148, 213] on div "Search" at bounding box center [153, 213] width 77 height 12
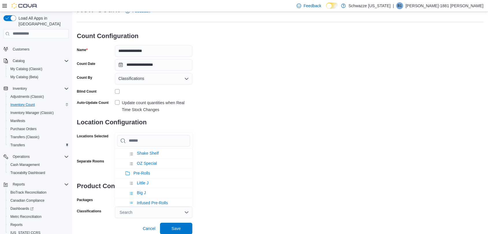
scroll to position [59, 0]
click at [136, 171] on span "Pre-Rolls" at bounding box center [141, 173] width 17 height 5
click at [219, 187] on div "**********" at bounding box center [280, 110] width 406 height 215
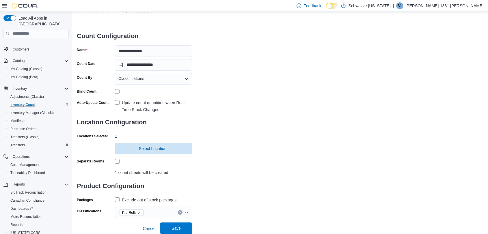
click at [185, 232] on span "Save" at bounding box center [175, 229] width 25 height 12
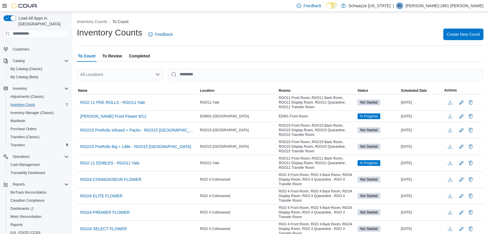
click at [134, 74] on div "All Locations" at bounding box center [120, 75] width 87 height 12
click at [115, 81] on span "RGO11 Yale" at bounding box center [110, 84] width 23 height 6
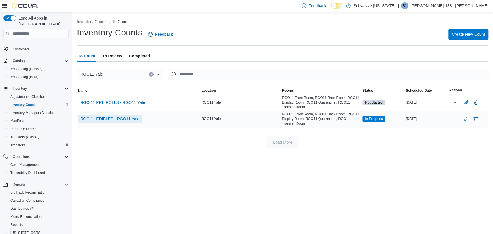
click at [127, 116] on span "RGO 11 EDIBLES - RGO11 Yale" at bounding box center [109, 119] width 59 height 6
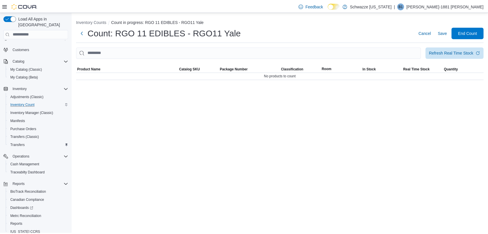
scroll to position [28, 0]
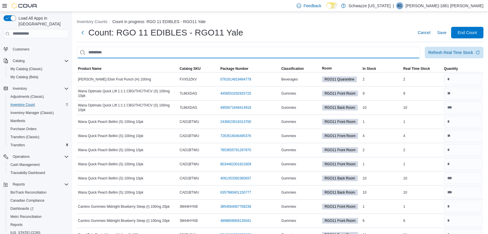
click at [106, 51] on input "This is a search bar. After typing your query, hit enter to filter the results …" at bounding box center [248, 53] width 343 height 12
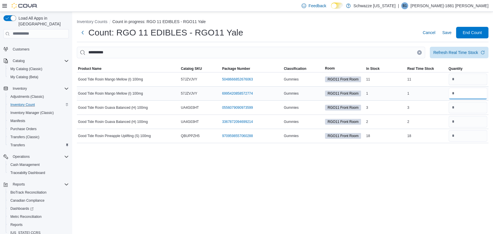
click at [462, 89] on input "number" at bounding box center [467, 94] width 39 height 12
click at [464, 76] on input "number" at bounding box center [467, 80] width 39 height 12
click at [472, 108] on input "number" at bounding box center [467, 108] width 39 height 12
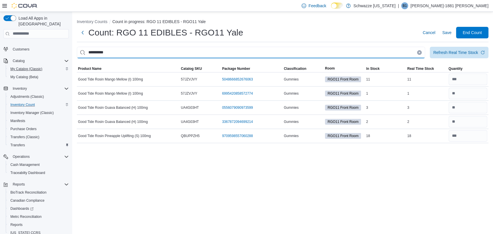
drag, startPoint x: 106, startPoint y: 50, endPoint x: 35, endPoint y: 61, distance: 71.5
click at [35, 60] on div "Load All Apps in New Hub Home Transfers Users Customers Catalog My Catalog (Cla…" at bounding box center [246, 123] width 493 height 222
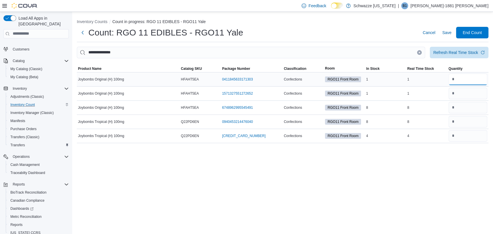
click at [453, 80] on input "number" at bounding box center [467, 80] width 39 height 12
click at [474, 111] on input "number" at bounding box center [467, 108] width 39 height 12
click at [467, 120] on input "number" at bounding box center [467, 122] width 39 height 12
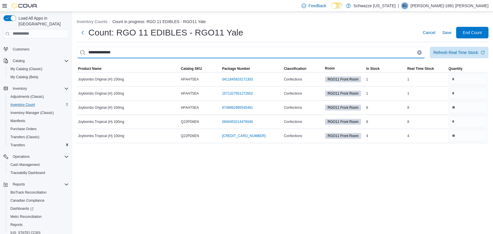
click at [104, 51] on input "**********" at bounding box center [251, 53] width 348 height 12
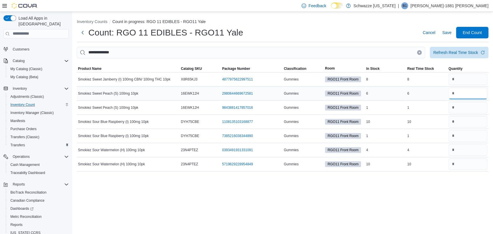
click at [466, 96] on input "number" at bounding box center [467, 94] width 39 height 12
click at [453, 82] on input "number" at bounding box center [467, 80] width 39 height 12
click at [464, 162] on input "number" at bounding box center [467, 164] width 39 height 12
click at [462, 148] on input "number" at bounding box center [467, 150] width 39 height 12
click at [461, 116] on input "number" at bounding box center [467, 122] width 39 height 12
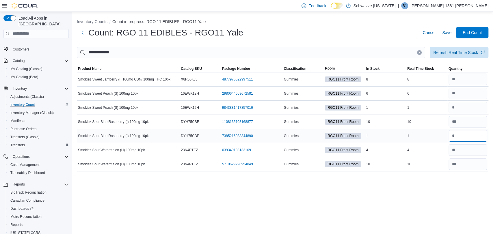
click at [465, 139] on input "number" at bounding box center [467, 136] width 39 height 12
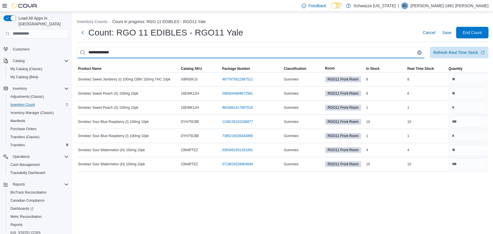
click at [96, 55] on input "**********" at bounding box center [251, 53] width 348 height 12
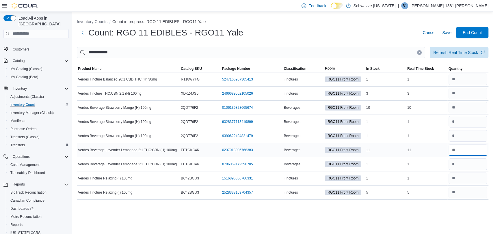
click at [470, 154] on input "number" at bounding box center [467, 150] width 39 height 12
click at [459, 97] on input "number" at bounding box center [467, 94] width 39 height 12
click at [458, 113] on input "number" at bounding box center [467, 108] width 39 height 12
click at [457, 163] on input "number" at bounding box center [467, 164] width 39 height 12
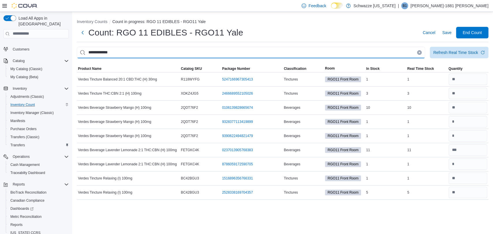
click at [96, 50] on input "**********" at bounding box center [251, 53] width 348 height 12
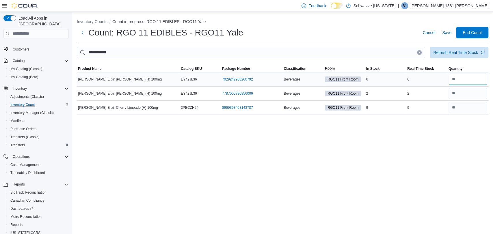
click at [454, 82] on input "number" at bounding box center [467, 80] width 39 height 12
click at [469, 108] on input "number" at bounding box center [467, 108] width 39 height 12
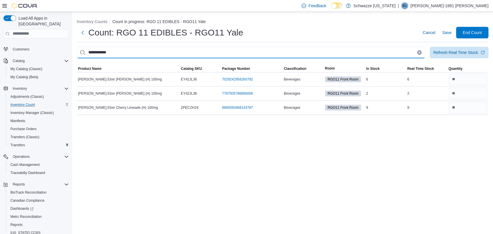
click at [92, 55] on input "**********" at bounding box center [251, 53] width 348 height 12
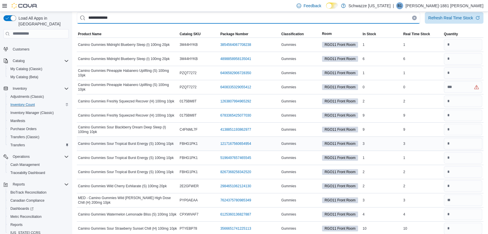
scroll to position [36, 0]
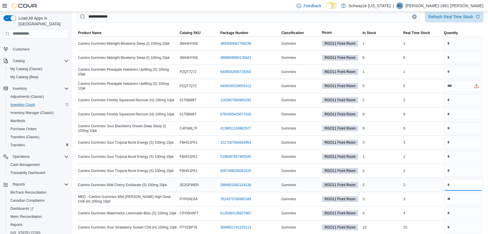
click at [459, 185] on input "number" at bounding box center [463, 185] width 38 height 12
click at [459, 64] on div at bounding box center [463, 58] width 41 height 14
click at [459, 74] on input "number" at bounding box center [463, 72] width 38 height 12
click at [469, 160] on input "number" at bounding box center [463, 157] width 38 height 12
click at [467, 88] on input "number" at bounding box center [463, 86] width 38 height 12
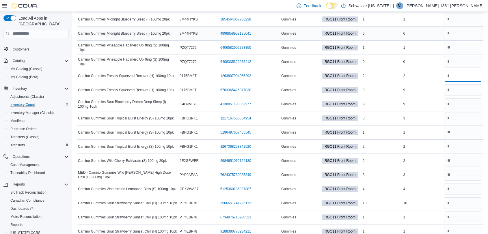
scroll to position [60, 0]
click at [470, 119] on input "number" at bounding box center [463, 118] width 38 height 12
click at [472, 144] on input "number" at bounding box center [463, 147] width 38 height 12
click at [462, 189] on input "number" at bounding box center [463, 189] width 38 height 12
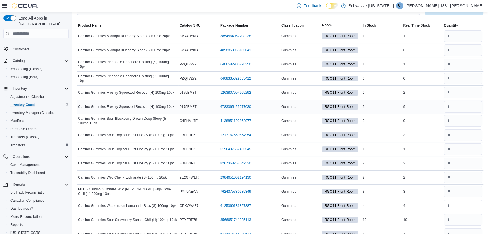
scroll to position [40, 0]
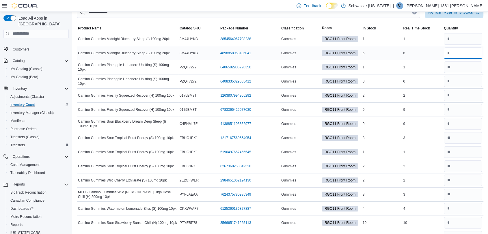
click at [456, 53] on input "number" at bounding box center [463, 53] width 38 height 12
click at [473, 35] on input "number" at bounding box center [463, 39] width 38 height 12
click at [482, 107] on input "number" at bounding box center [463, 110] width 38 height 12
click at [482, 91] on input "number" at bounding box center [463, 96] width 38 height 12
click at [468, 223] on input "number" at bounding box center [463, 223] width 38 height 12
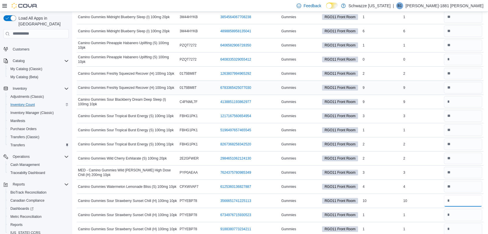
scroll to position [69, 0]
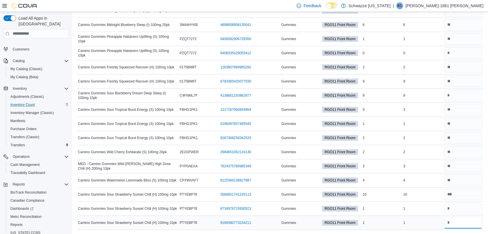
click at [459, 218] on input "number" at bounding box center [463, 223] width 38 height 12
click at [462, 210] on input "number" at bounding box center [463, 209] width 38 height 12
click at [460, 96] on input "number" at bounding box center [463, 96] width 38 height 12
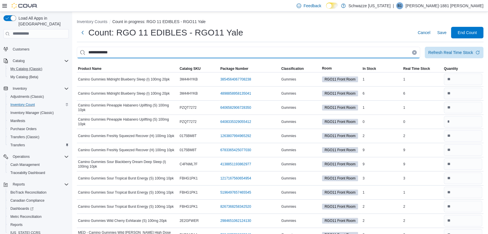
drag, startPoint x: 120, startPoint y: 54, endPoint x: 53, endPoint y: 59, distance: 66.9
click at [53, 59] on div "**********" at bounding box center [244, 158] width 488 height 292
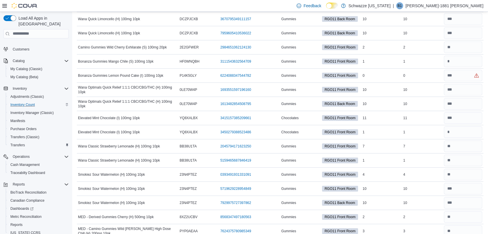
scroll to position [1815, 0]
click at [464, 75] on input "number" at bounding box center [463, 75] width 38 height 12
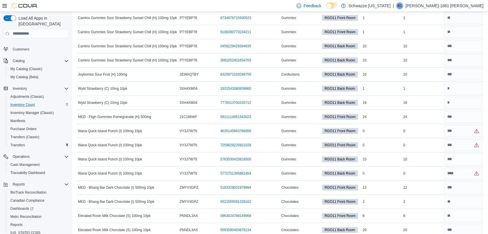
scroll to position [2272, 0]
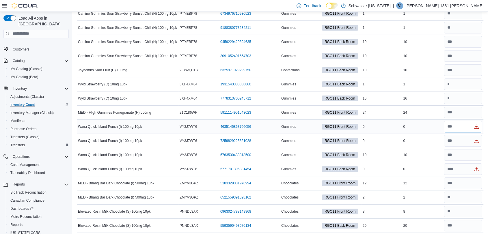
click at [465, 122] on input "number" at bounding box center [463, 127] width 38 height 12
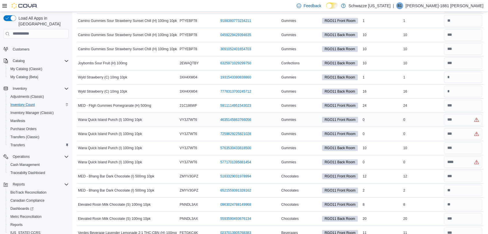
scroll to position [2280, 0]
click at [460, 113] on input "number" at bounding box center [463, 119] width 38 height 12
click at [460, 157] on input "number" at bounding box center [463, 162] width 38 height 12
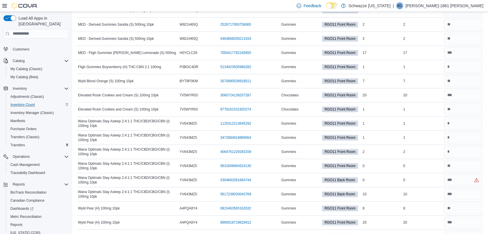
scroll to position [2792, 0]
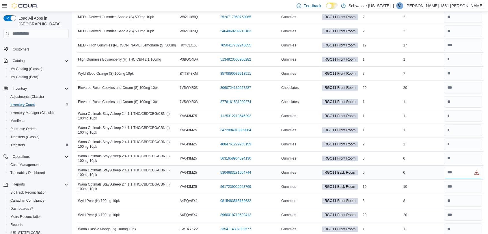
click at [461, 167] on input "number" at bounding box center [463, 173] width 38 height 12
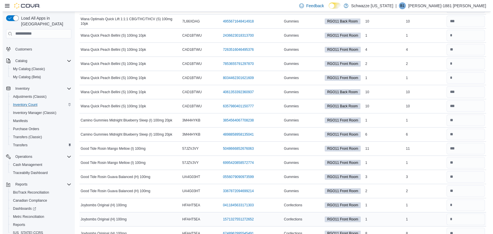
scroll to position [0, 0]
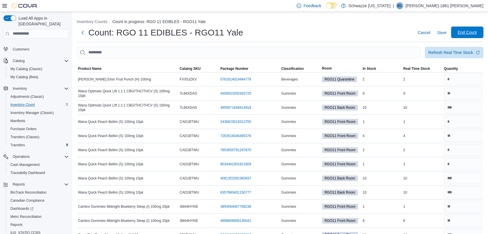
click at [473, 27] on span "End Count" at bounding box center [466, 33] width 25 height 12
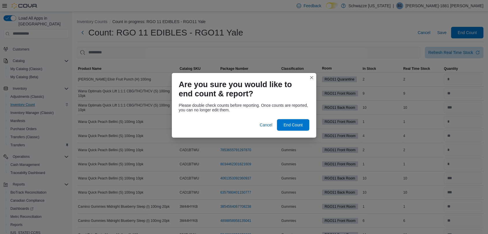
click at [292, 131] on div "Please double check counts before reporting. Once counts are reported, you can …" at bounding box center [244, 119] width 144 height 37
click at [298, 118] on div at bounding box center [244, 115] width 130 height 7
click at [298, 119] on div at bounding box center [244, 115] width 130 height 7
click at [296, 122] on span "End Count" at bounding box center [292, 125] width 25 height 12
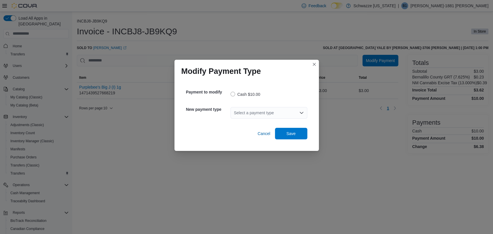
click at [275, 111] on div "Select a payment type" at bounding box center [268, 113] width 77 height 12
click at [265, 123] on span "G2 CATM" at bounding box center [271, 123] width 63 height 6
click at [288, 133] on span "Save" at bounding box center [290, 133] width 9 height 6
